Goal: Information Seeking & Learning: Learn about a topic

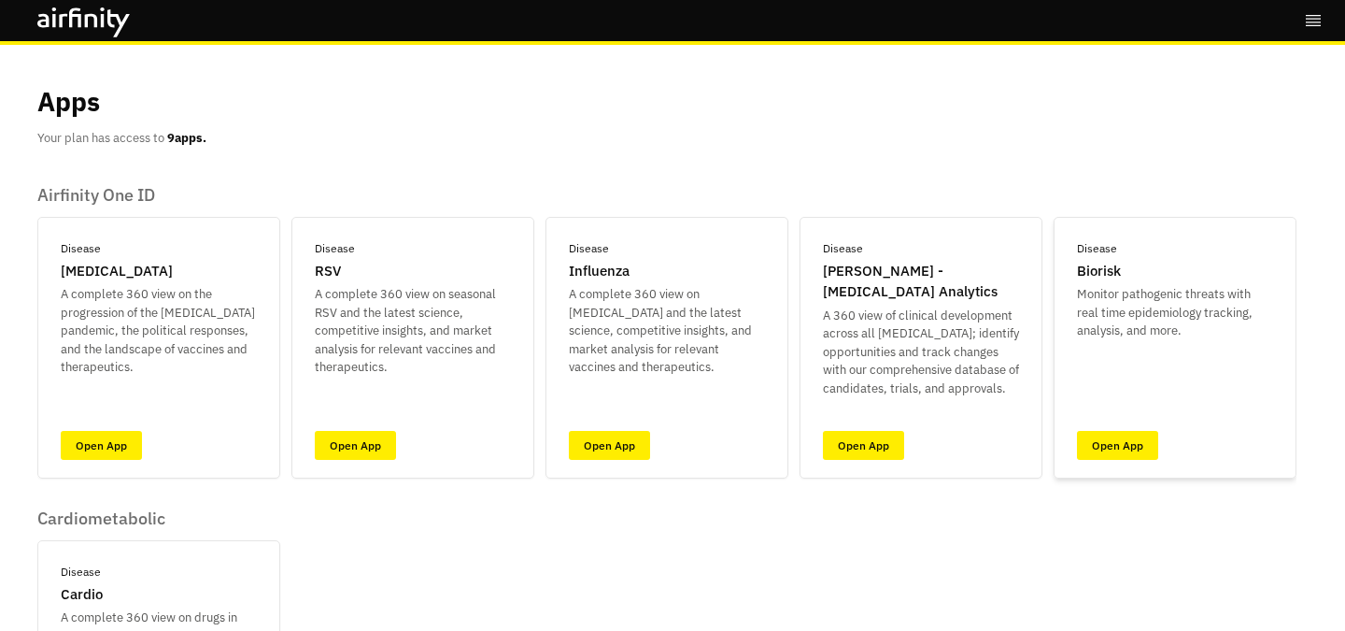
click at [1073, 445] on div "Disease Biorisk Monitor pathogenic threats with real time epidemiology tracking…" at bounding box center [1175, 348] width 243 height 262
click at [1113, 445] on link "Open App" at bounding box center [1117, 445] width 81 height 29
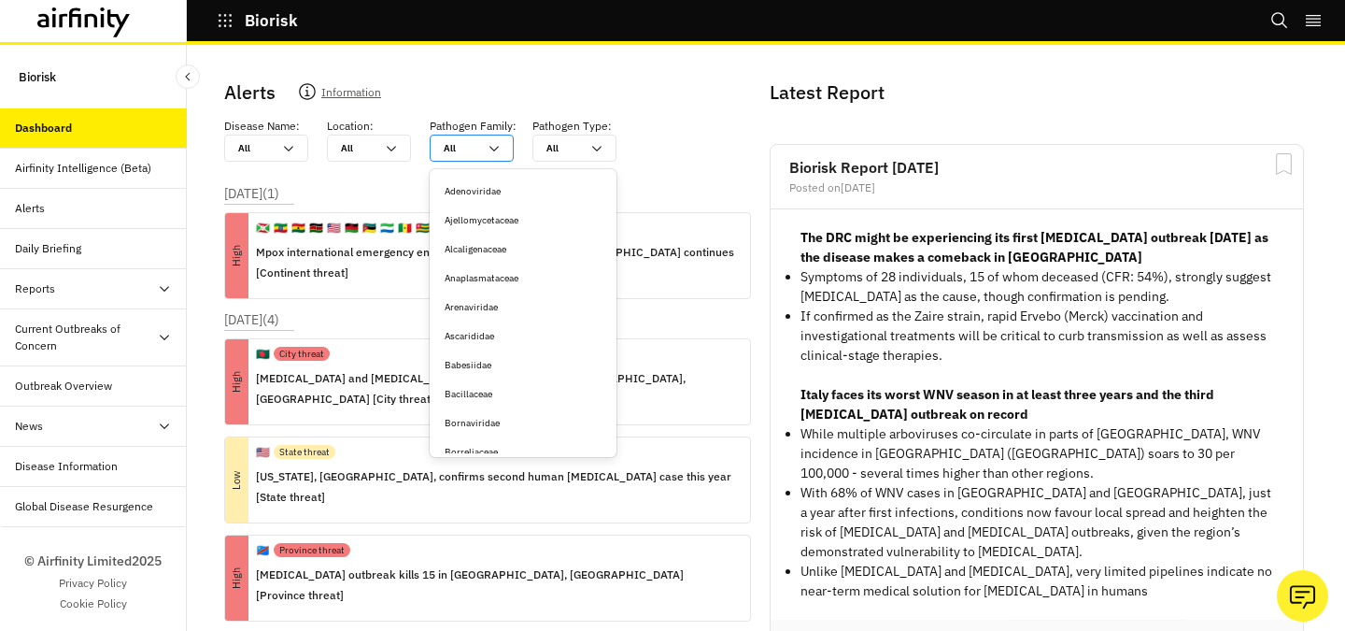
click at [476, 146] on div at bounding box center [461, 148] width 34 height 18
click at [295, 146] on icon at bounding box center [288, 148] width 15 height 15
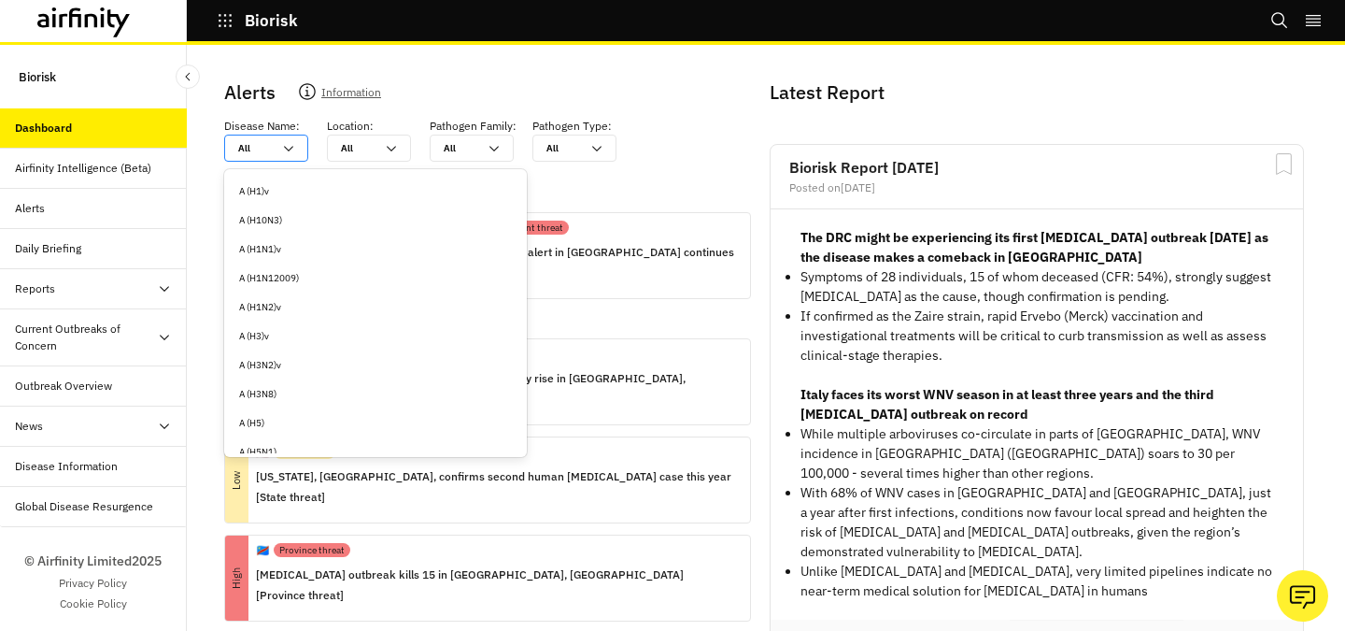
type input "b"
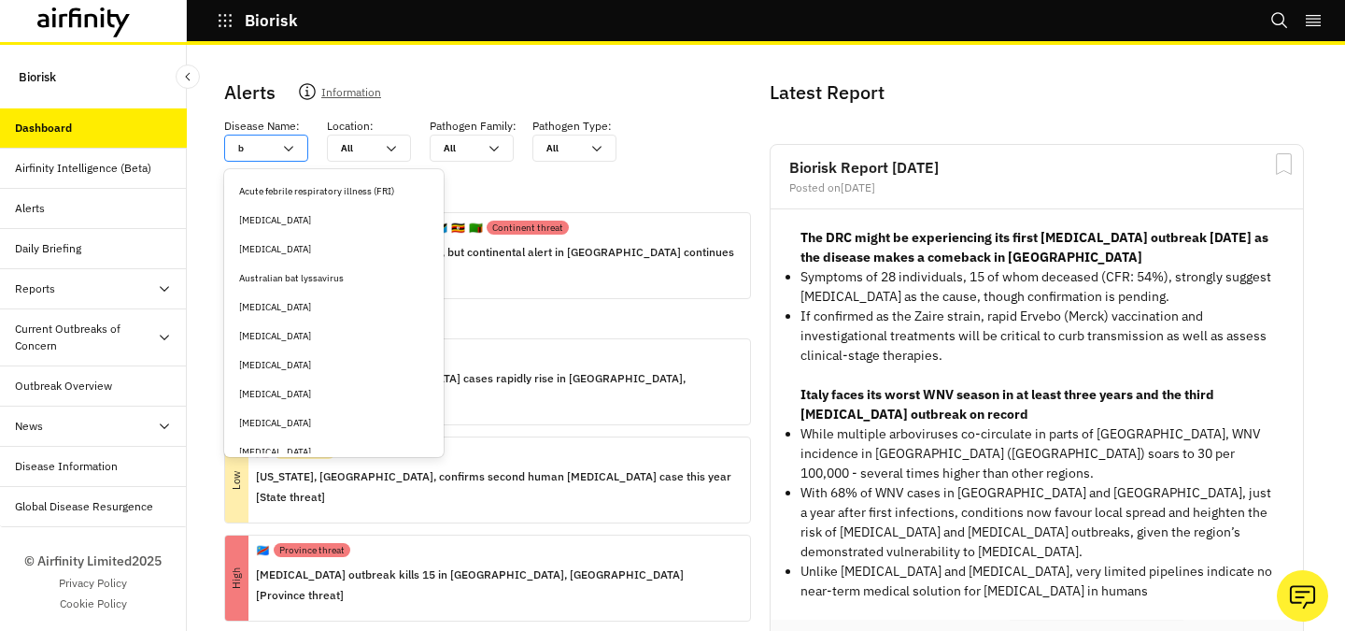
type input "bo"
type input "bot"
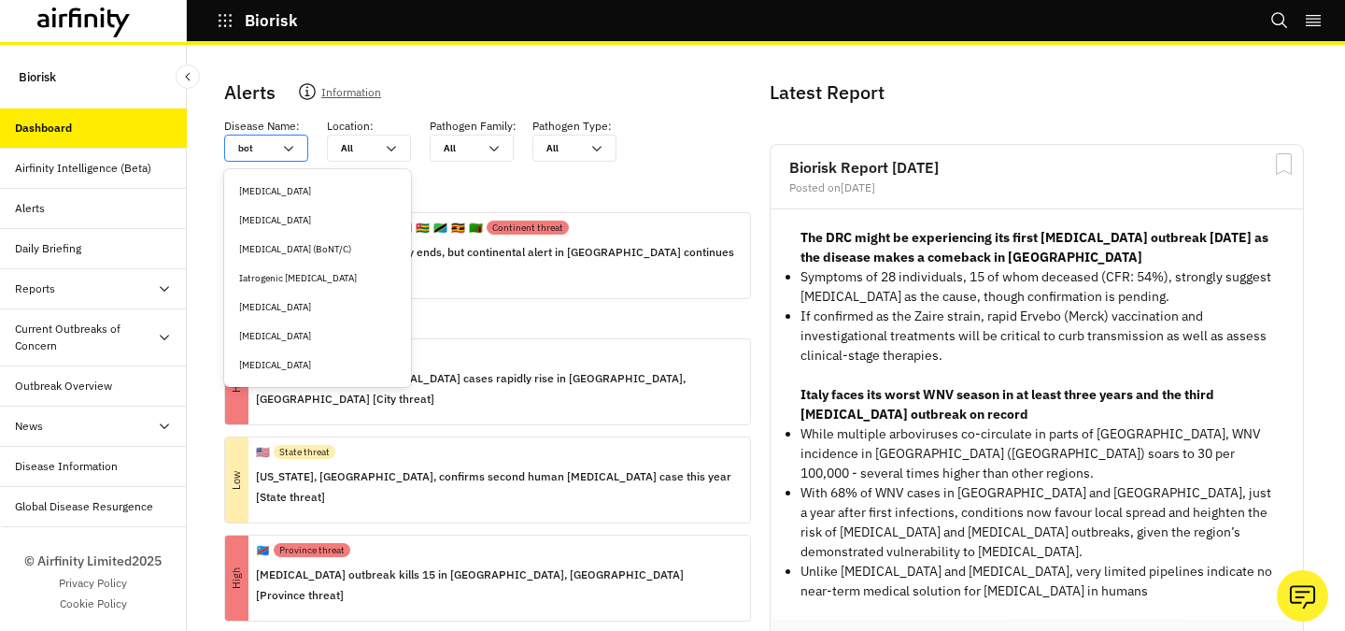
type input "botu"
click at [280, 194] on div "[MEDICAL_DATA]" at bounding box center [317, 191] width 157 height 14
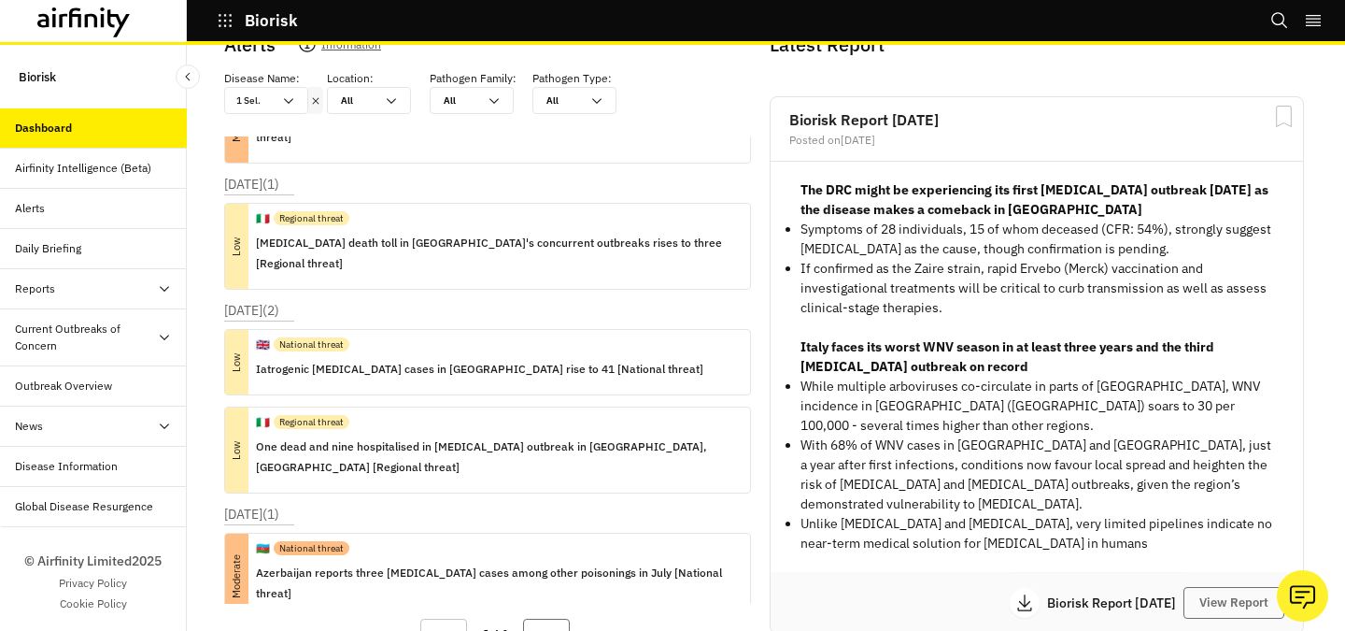
scroll to position [51, 0]
